Goal: Find specific page/section: Locate a particular part of the current website

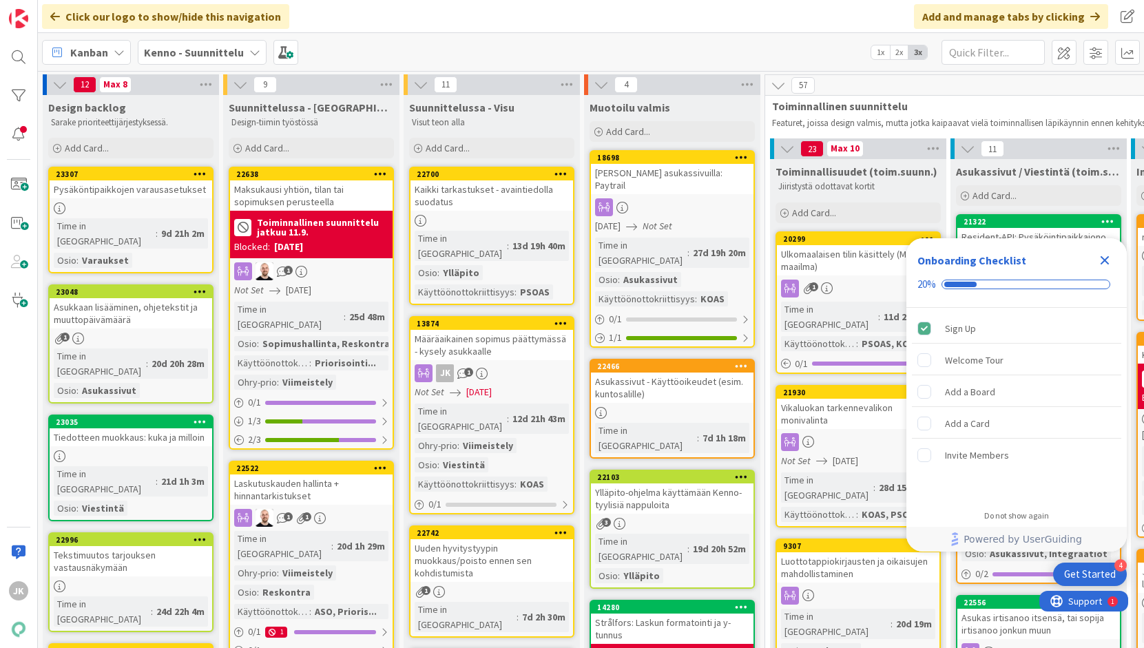
click at [1106, 256] on icon "Close Checklist" at bounding box center [1104, 260] width 17 height 17
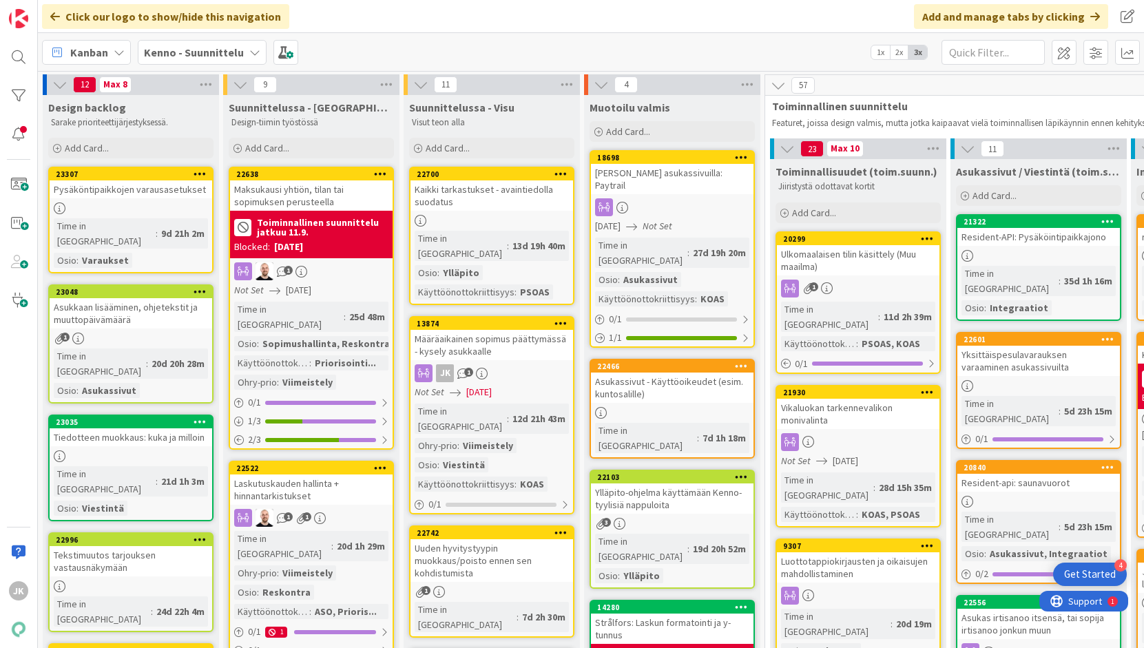
click at [523, 330] on div "Määräaikainen sopimus päättymässä - kysely asukkaalle" at bounding box center [491, 345] width 162 height 30
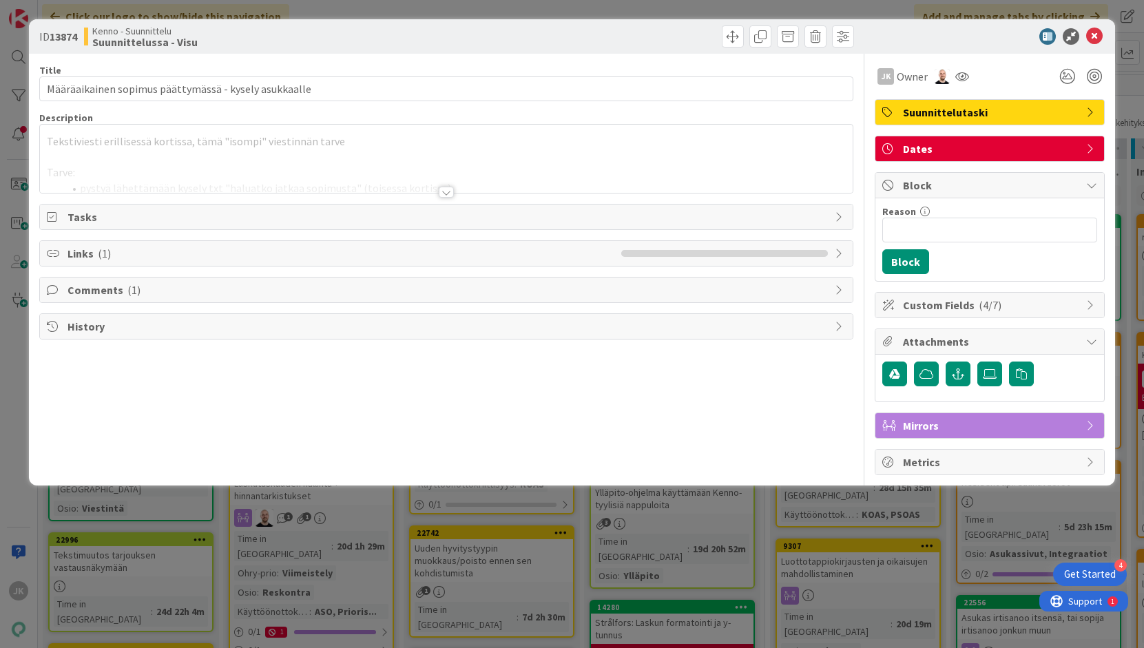
click at [448, 192] on div at bounding box center [446, 192] width 15 height 11
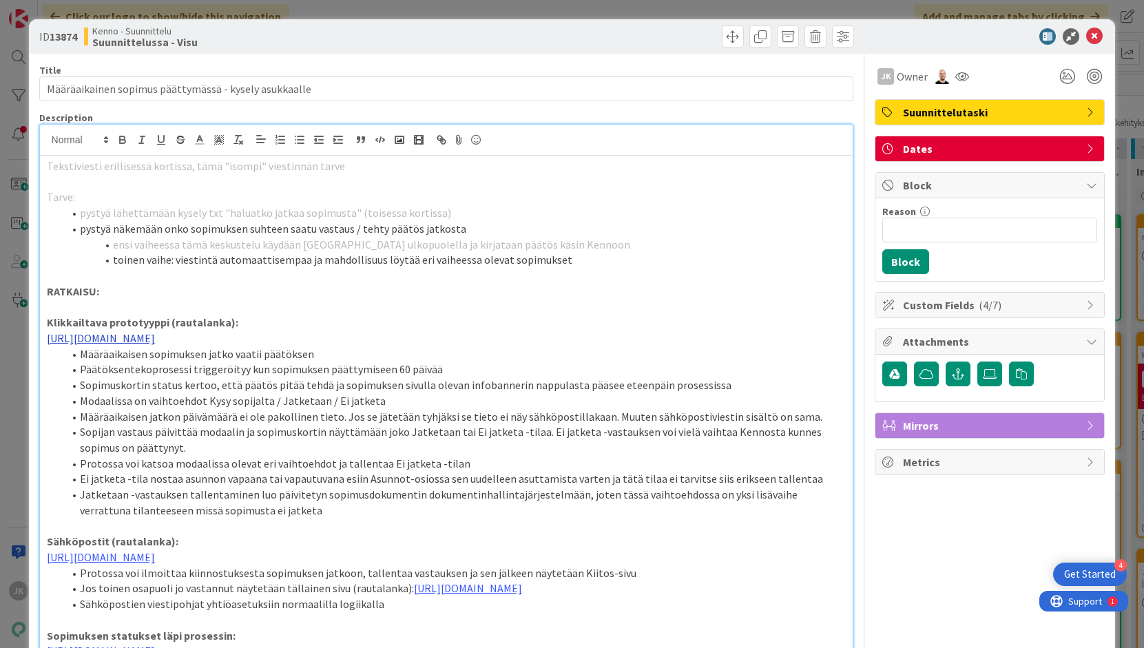
click at [155, 339] on link "[URL][DOMAIN_NAME]" at bounding box center [101, 338] width 108 height 14
click at [424, 381] on link "[URL][DOMAIN_NAME]" at bounding box center [406, 381] width 94 height 18
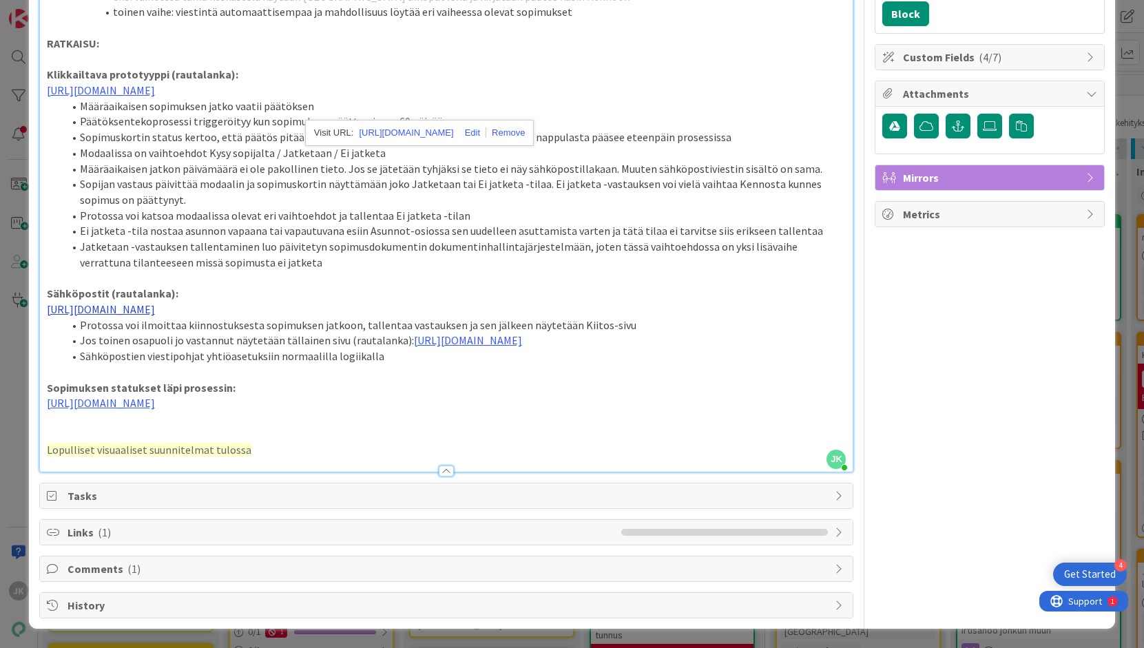
scroll to position [257, 0]
click at [155, 313] on link "[URL][DOMAIN_NAME]" at bounding box center [101, 309] width 108 height 14
click at [417, 358] on link "[URL][DOMAIN_NAME]" at bounding box center [406, 367] width 94 height 18
click at [155, 410] on link "[URL][DOMAIN_NAME]" at bounding box center [101, 403] width 108 height 14
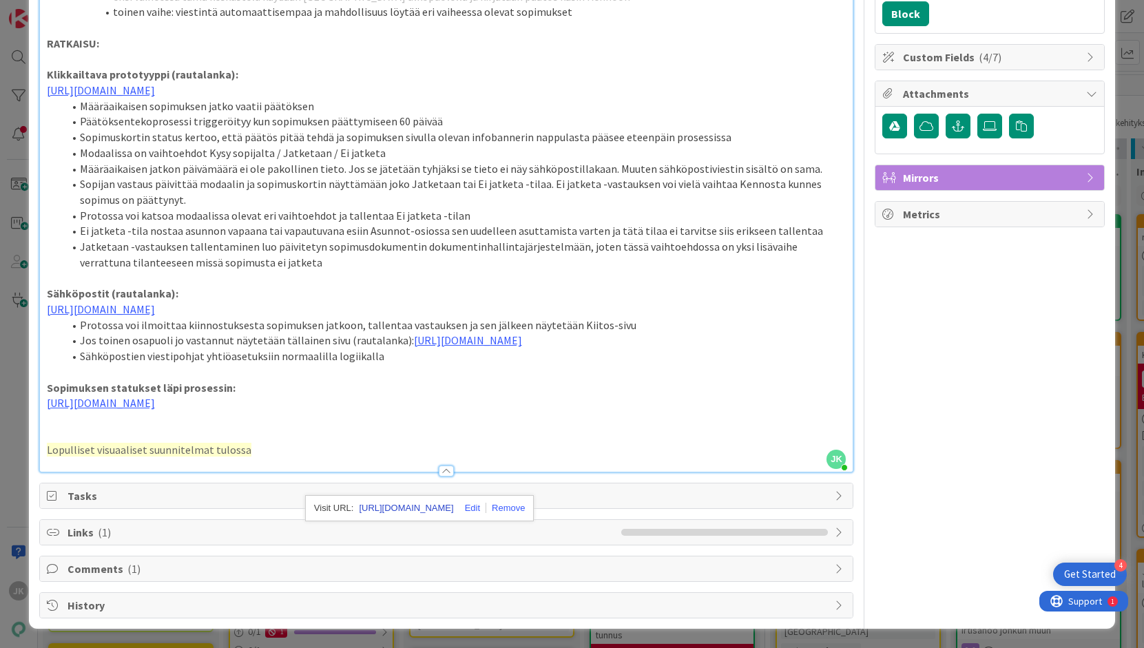
click at [398, 499] on link "[URL][DOMAIN_NAME]" at bounding box center [406, 508] width 94 height 18
